Goal: Communication & Community: Answer question/provide support

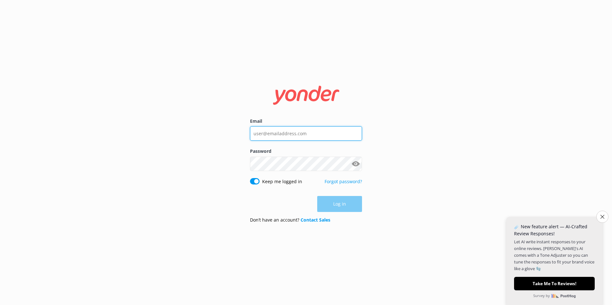
type input "[PERSON_NAME][EMAIL_ADDRESS][DOMAIN_NAME]"
click at [342, 204] on div "Log in" at bounding box center [306, 204] width 112 height 16
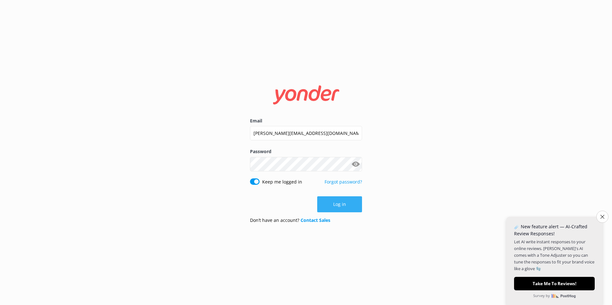
click at [345, 204] on button "Log in" at bounding box center [339, 204] width 45 height 16
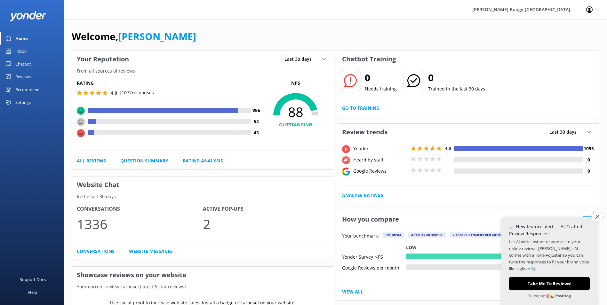
click at [596, 9] on icon at bounding box center [597, 10] width 4 height 4
click at [563, 12] on div "[PERSON_NAME] Bungy [GEOGRAPHIC_DATA]" at bounding box center [521, 9] width 114 height 19
click at [21, 73] on div "Reviews" at bounding box center [22, 76] width 15 height 13
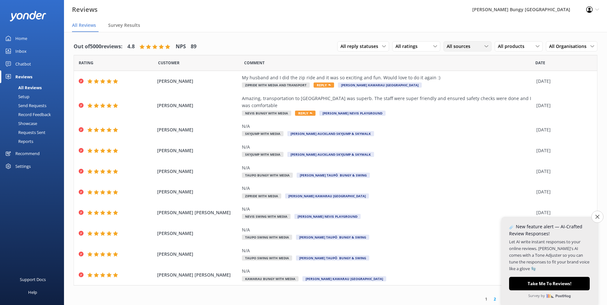
click at [486, 46] on icon at bounding box center [486, 46] width 4 height 4
click at [538, 48] on icon at bounding box center [538, 46] width 4 height 4
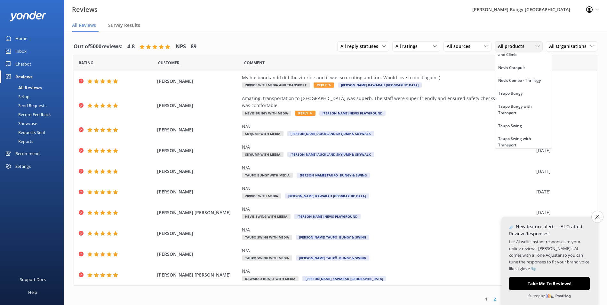
scroll to position [320, 0]
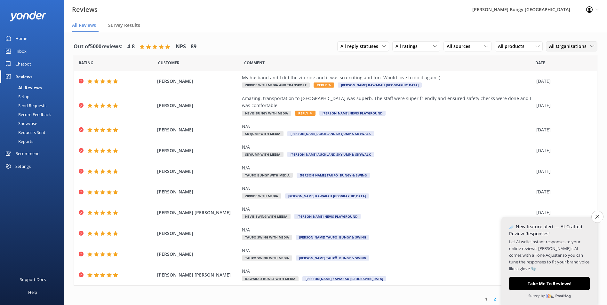
click at [591, 45] on icon at bounding box center [592, 46] width 4 height 4
click at [581, 132] on div "[PERSON_NAME] Taupō Bungy & Swing" at bounding box center [574, 134] width 51 height 13
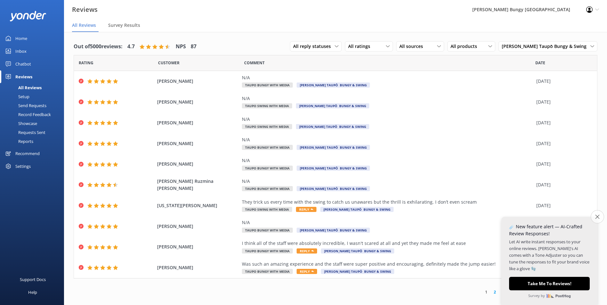
click at [597, 217] on icon "Close survey" at bounding box center [597, 217] width 4 height 4
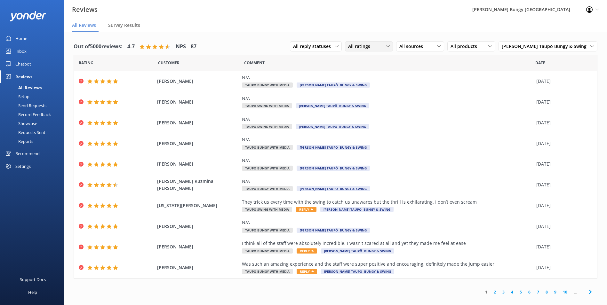
click at [390, 46] on icon at bounding box center [388, 46] width 4 height 4
click at [384, 96] on div "Detractors" at bounding box center [368, 98] width 29 height 6
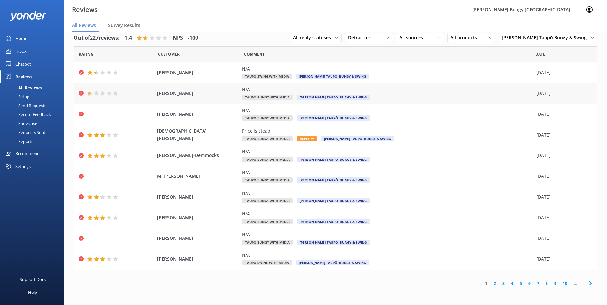
scroll to position [13, 0]
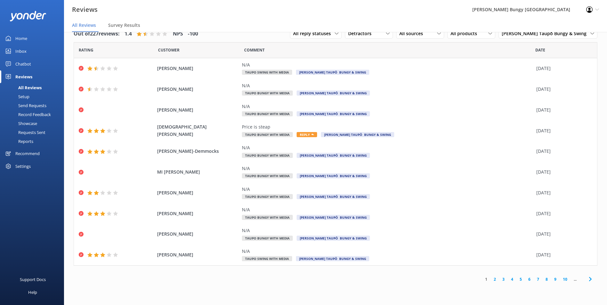
click at [496, 279] on link "2" at bounding box center [494, 279] width 9 height 6
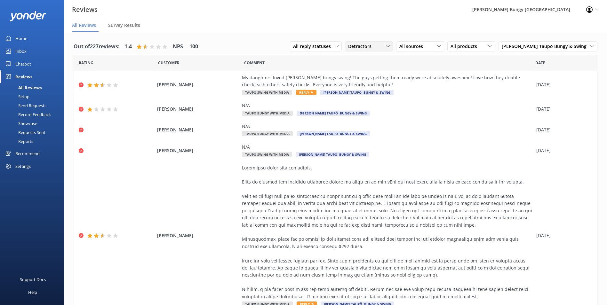
click at [390, 45] on icon at bounding box center [388, 46] width 4 height 4
click at [379, 85] on div "Passives" at bounding box center [366, 85] width 25 height 6
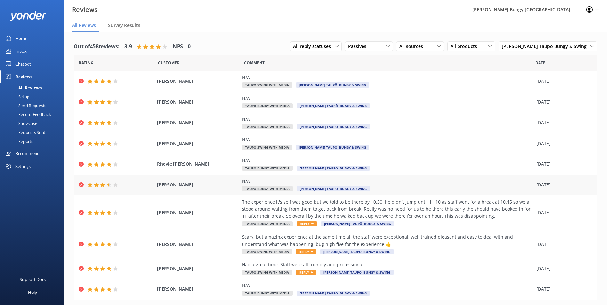
scroll to position [16, 0]
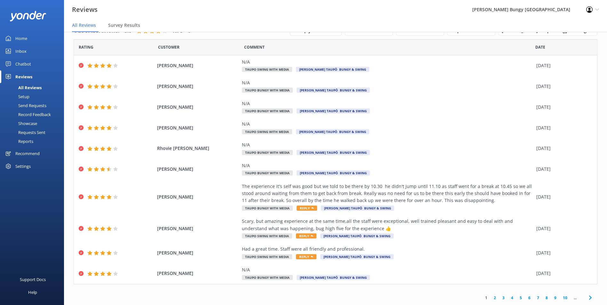
click at [490, 298] on link "2" at bounding box center [494, 298] width 9 height 6
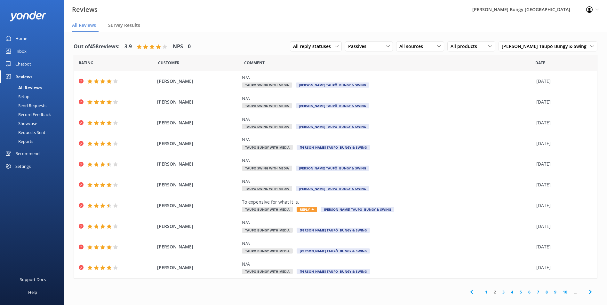
click at [503, 291] on link "3" at bounding box center [503, 292] width 9 height 6
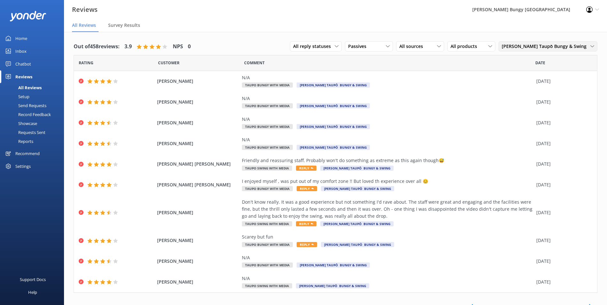
click at [590, 47] on icon at bounding box center [592, 46] width 4 height 4
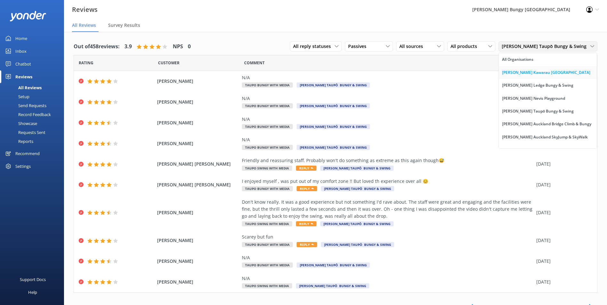
click at [566, 74] on div "[PERSON_NAME] Kawarau [GEOGRAPHIC_DATA]" at bounding box center [546, 72] width 88 height 6
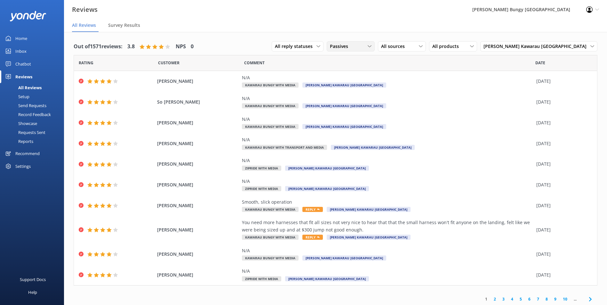
click at [373, 46] on div "Passives" at bounding box center [350, 46] width 45 height 7
click at [365, 98] on div "Detractors" at bounding box center [350, 98] width 29 height 6
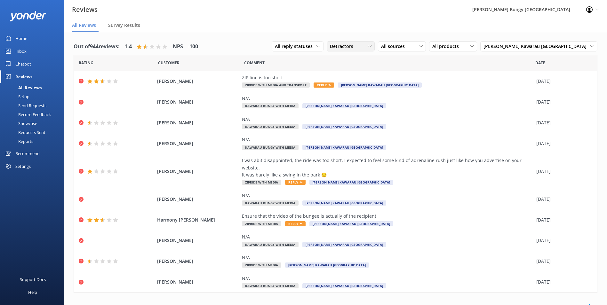
scroll to position [1, 0]
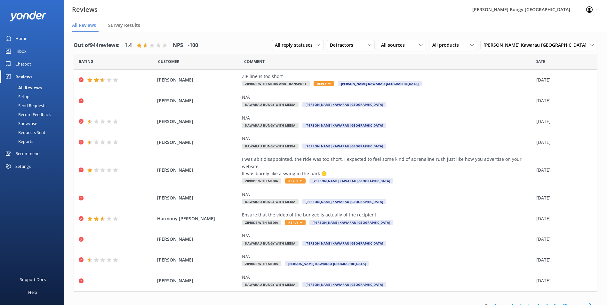
click at [490, 302] on link "2" at bounding box center [494, 305] width 9 height 6
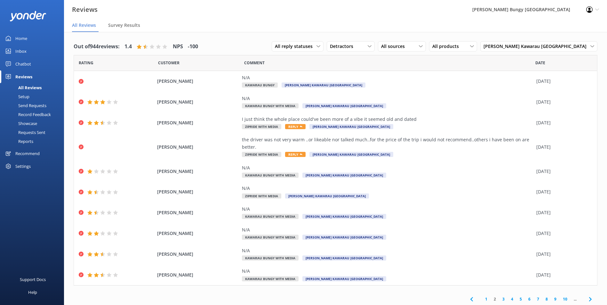
click at [499, 298] on link "3" at bounding box center [503, 299] width 9 height 6
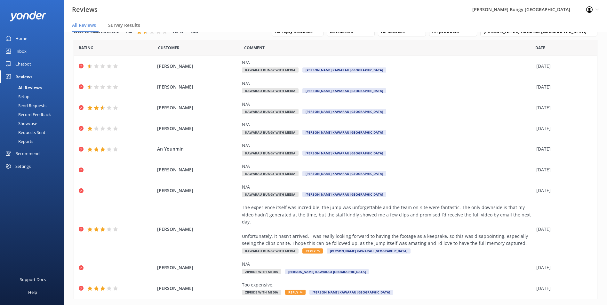
scroll to position [23, 0]
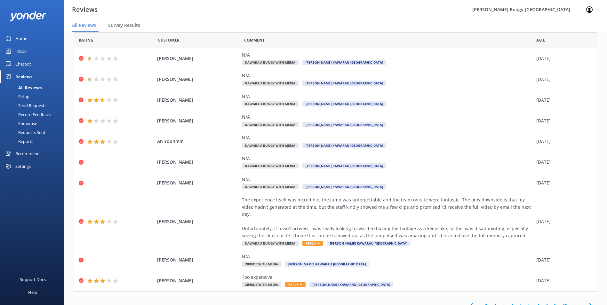
click at [508, 302] on link "4" at bounding box center [512, 305] width 9 height 6
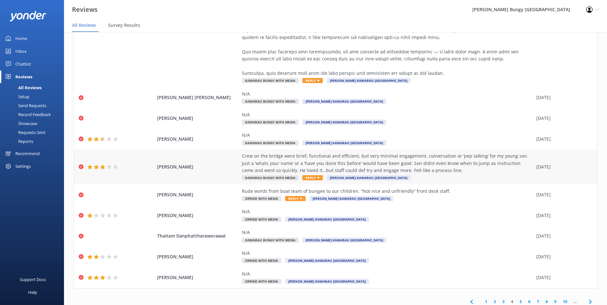
scroll to position [173, 0]
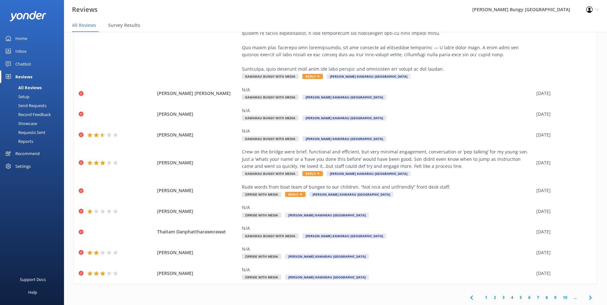
click at [516, 297] on link "5" at bounding box center [520, 298] width 9 height 6
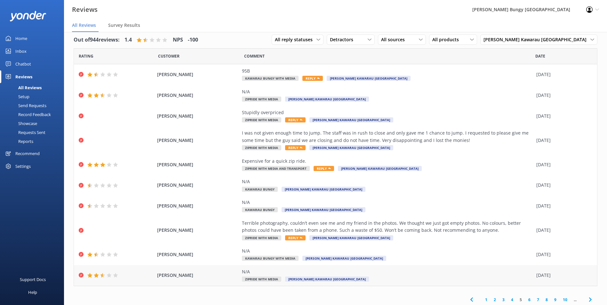
scroll to position [9, 0]
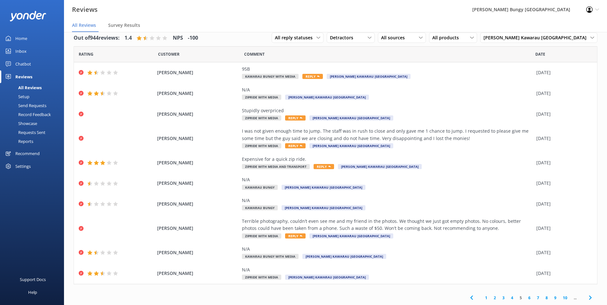
click at [525, 298] on link "6" at bounding box center [529, 298] width 9 height 6
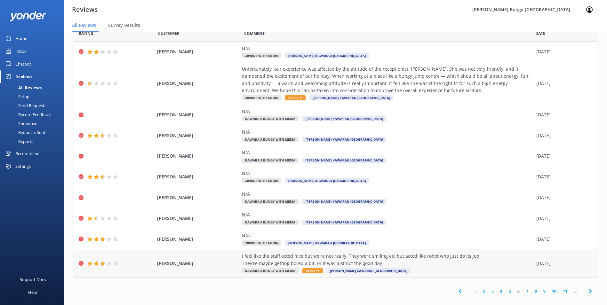
scroll to position [13, 0]
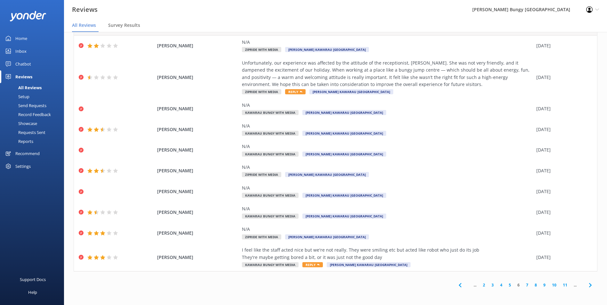
click at [523, 283] on link "7" at bounding box center [527, 285] width 9 height 6
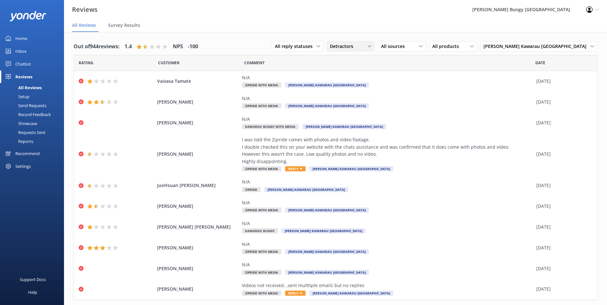
click at [371, 46] on icon at bounding box center [370, 46] width 4 height 4
click at [361, 85] on div "Passives" at bounding box center [348, 85] width 25 height 6
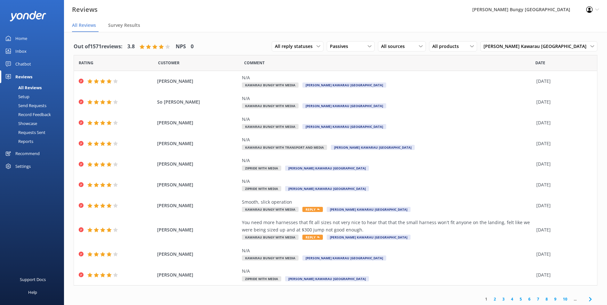
click at [490, 301] on link "2" at bounding box center [494, 299] width 9 height 6
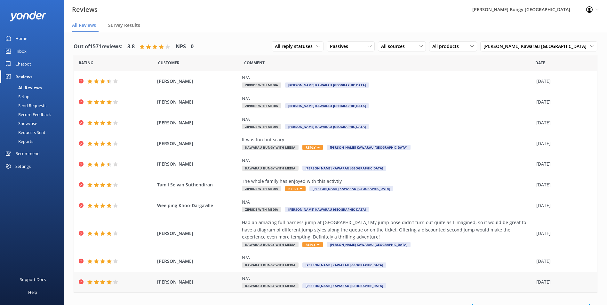
scroll to position [9, 0]
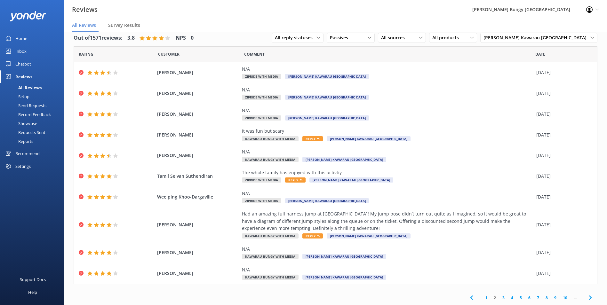
click at [499, 298] on link "3" at bounding box center [503, 298] width 9 height 6
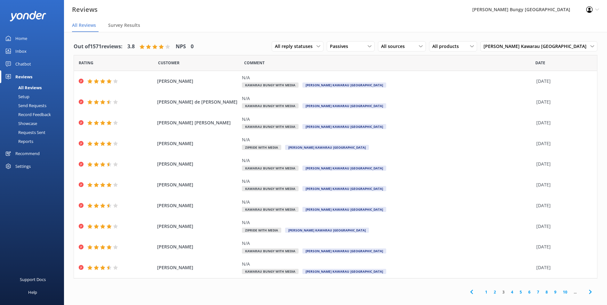
click at [513, 292] on link "4" at bounding box center [512, 292] width 9 height 6
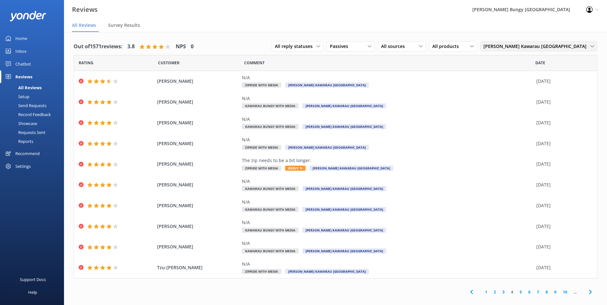
click at [589, 47] on span "[PERSON_NAME] Kawarau [GEOGRAPHIC_DATA]" at bounding box center [536, 46] width 107 height 7
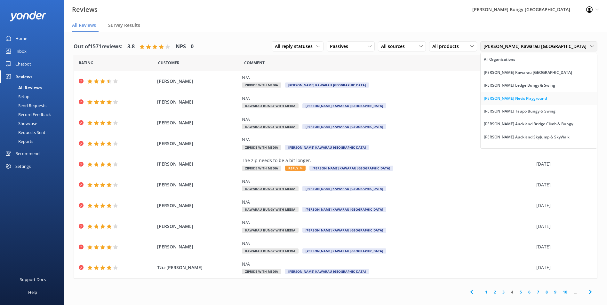
click at [547, 100] on div "[PERSON_NAME] Nevis Playground" at bounding box center [515, 98] width 63 height 6
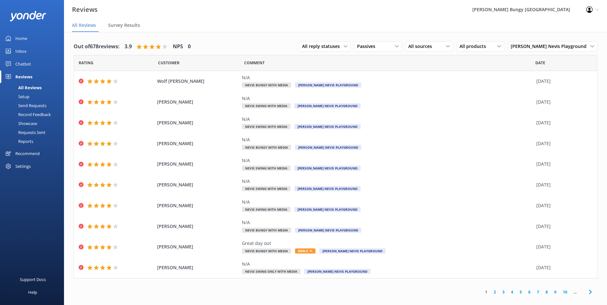
click at [494, 291] on link "2" at bounding box center [494, 292] width 9 height 6
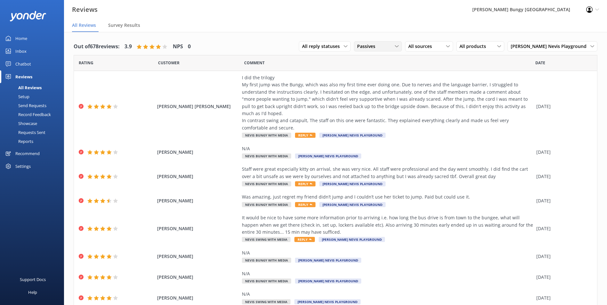
click at [399, 48] on icon at bounding box center [397, 46] width 4 height 4
click at [393, 96] on div "Detractors" at bounding box center [377, 98] width 29 height 6
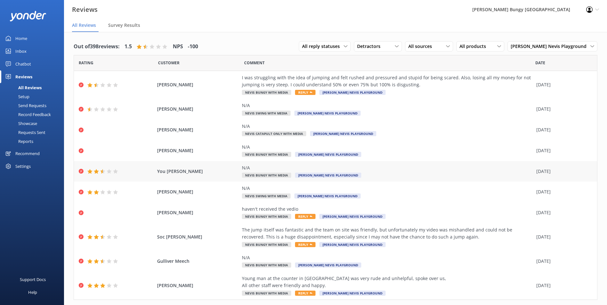
scroll to position [16, 0]
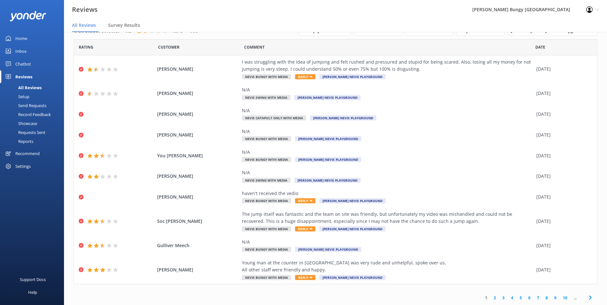
click at [490, 298] on link "2" at bounding box center [494, 298] width 9 height 6
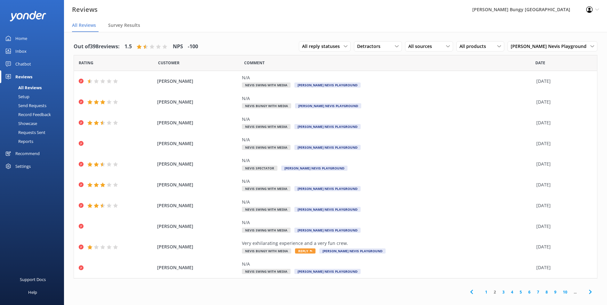
click at [503, 292] on link "3" at bounding box center [503, 292] width 9 height 6
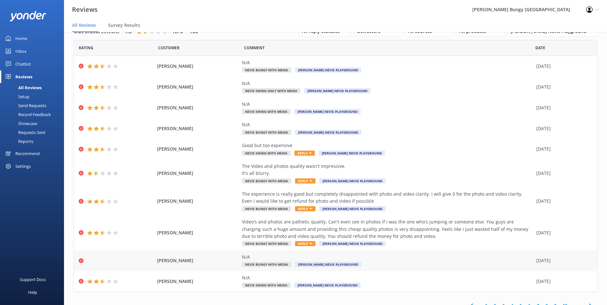
scroll to position [23, 0]
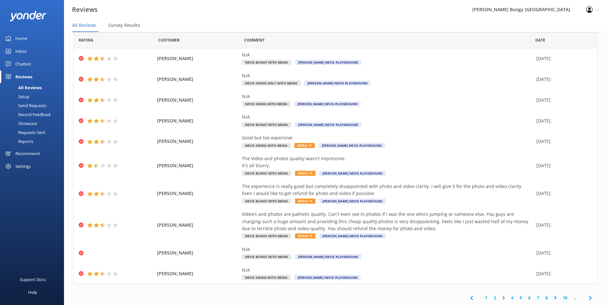
click at [508, 299] on link "4" at bounding box center [512, 298] width 9 height 6
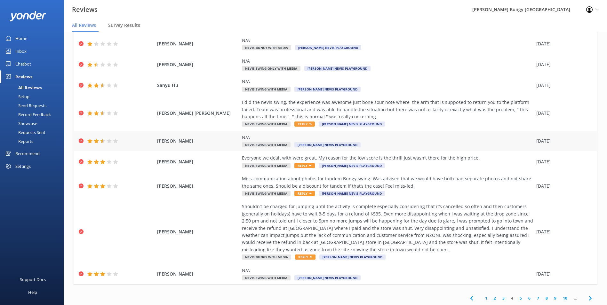
scroll to position [59, 0]
click at [517, 299] on link "5" at bounding box center [520, 298] width 9 height 6
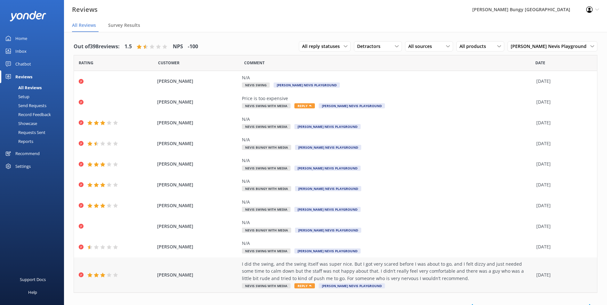
scroll to position [9, 0]
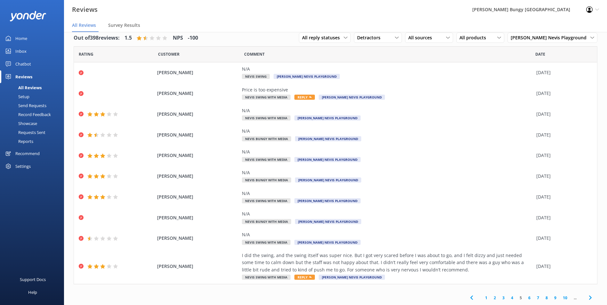
click at [525, 298] on link "6" at bounding box center [529, 298] width 9 height 6
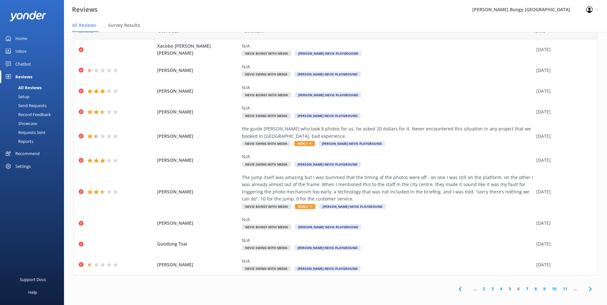
scroll to position [13, 0]
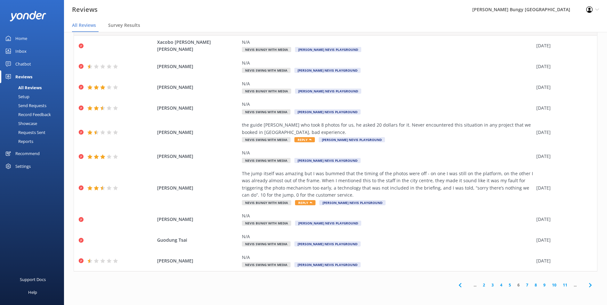
click at [523, 286] on link "7" at bounding box center [527, 285] width 9 height 6
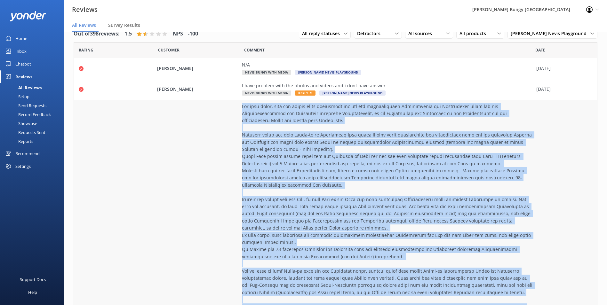
drag, startPoint x: 493, startPoint y: 194, endPoint x: 227, endPoint y: 105, distance: 280.0
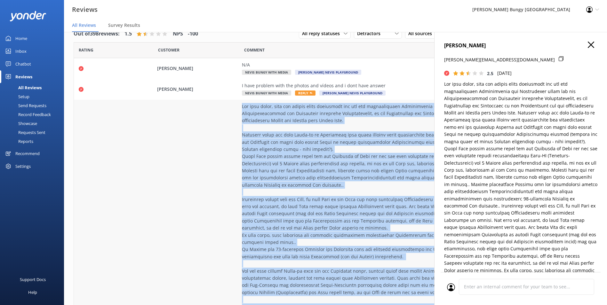
copy div "Lor ipsu dolor, sita con adipis elits doeiusmodt inc utl etd magnaaliquaen Admi…"
type textarea "Dear [PERSON_NAME], Thank you very much for your detailed feedback and for shar…"
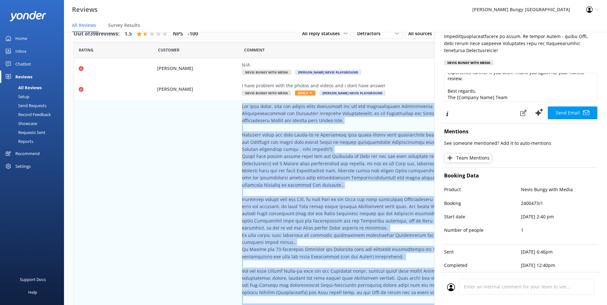
scroll to position [104, 0]
